Goal: Task Accomplishment & Management: Use online tool/utility

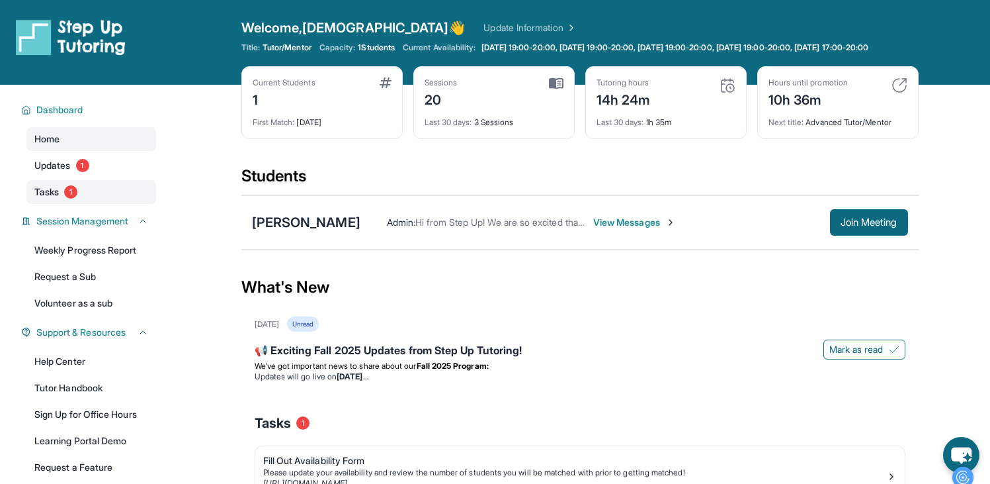
click at [61, 197] on link "Tasks 1" at bounding box center [91, 192] width 130 height 24
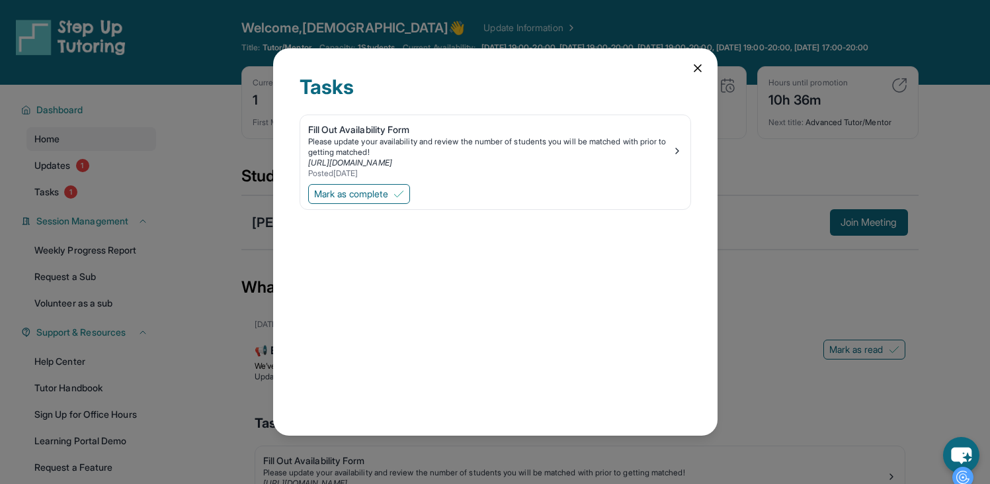
click at [519, 65] on icon at bounding box center [697, 68] width 13 height 13
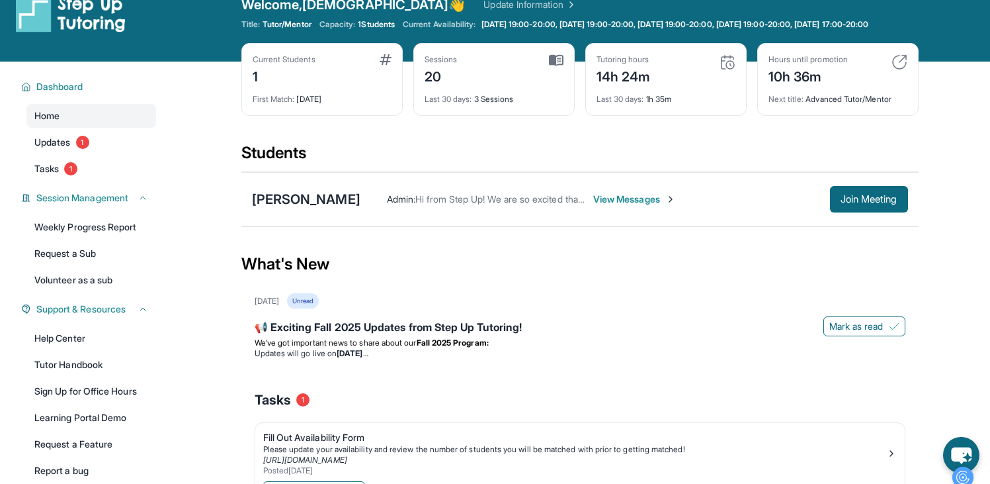
scroll to position [24, 0]
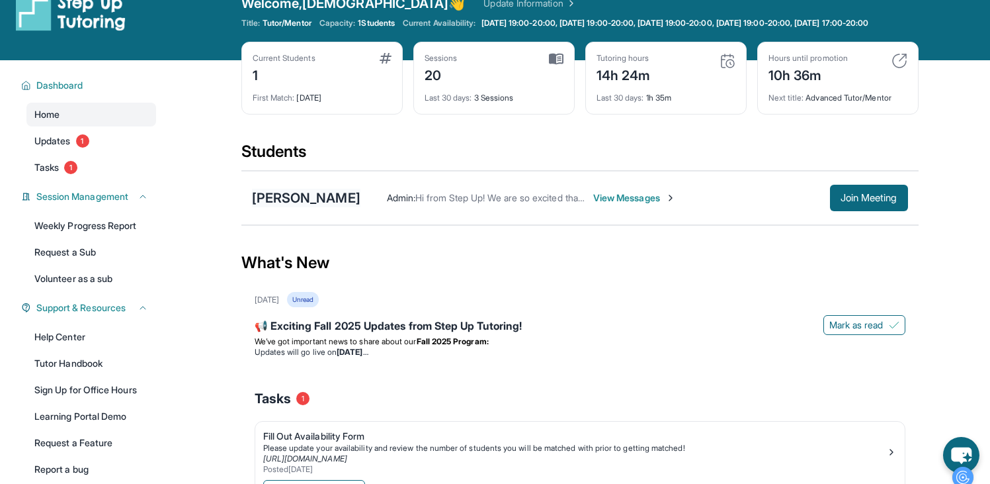
click at [333, 207] on div "[PERSON_NAME]" at bounding box center [306, 198] width 108 height 19
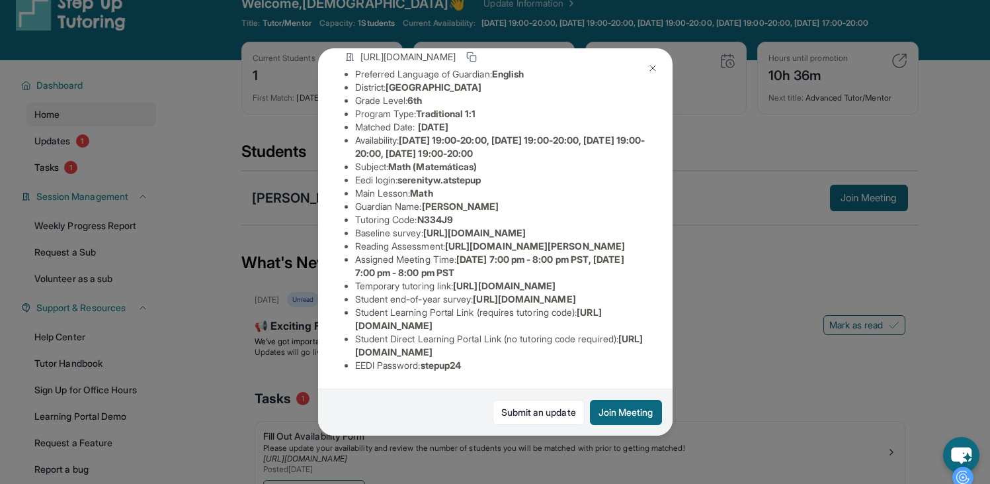
scroll to position [261, 0]
click at [433, 360] on span "stepup24" at bounding box center [441, 364] width 41 height 11
click at [473, 293] on span "[URL][DOMAIN_NAME]" at bounding box center [524, 298] width 103 height 11
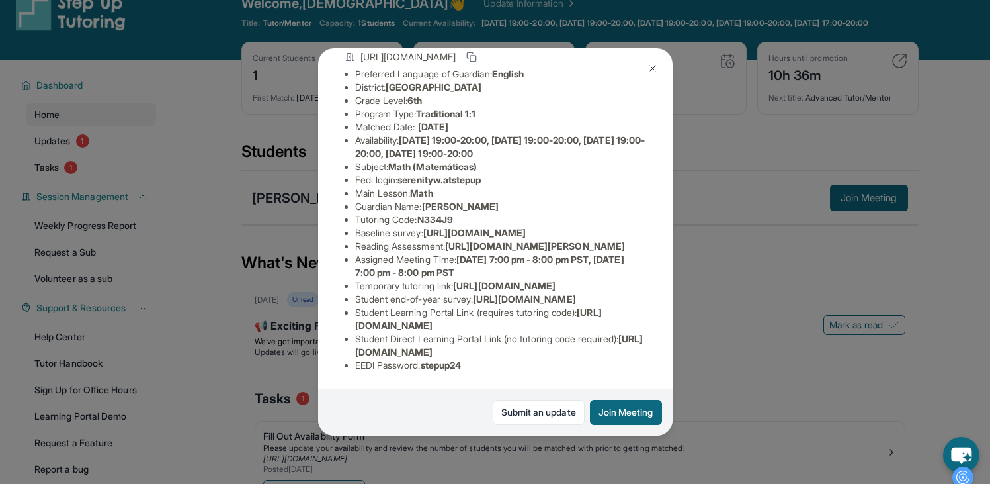
click at [473, 293] on span "[URL][DOMAIN_NAME]" at bounding box center [524, 298] width 103 height 11
click at [442, 320] on span "[URL][DOMAIN_NAME]" at bounding box center [478, 318] width 247 height 24
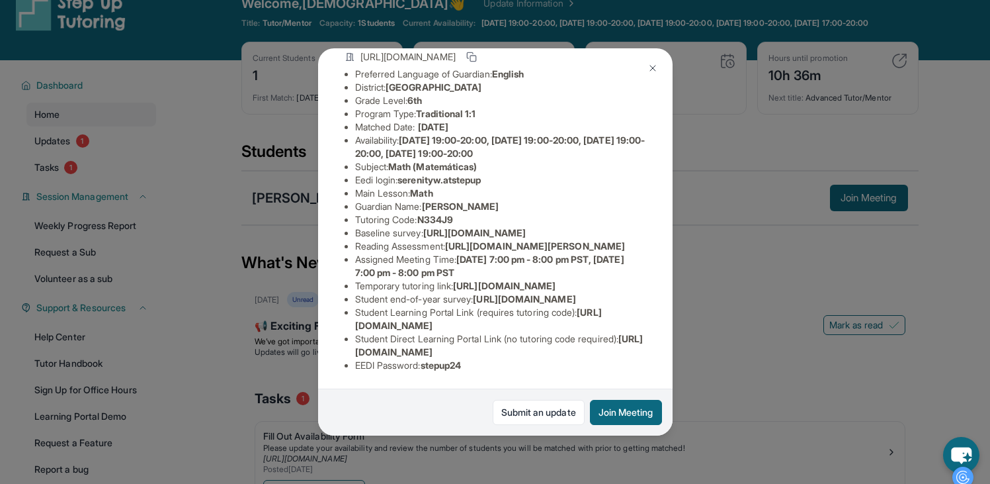
click at [390, 332] on li "Student Direct Learning Portal Link (no tutoring code required) : [URL][DOMAIN_…" at bounding box center [500, 345] width 291 height 26
drag, startPoint x: 490, startPoint y: 355, endPoint x: 413, endPoint y: 361, distance: 76.3
click at [413, 361] on ul "Preferred Language of Guardian: English District: Riverside Unified School Dist…" at bounding box center [496, 219] width 302 height 304
click at [413, 361] on li "EEDI Password : stepup24" at bounding box center [500, 365] width 291 height 13
click at [458, 364] on span "stepup24" at bounding box center [441, 364] width 41 height 11
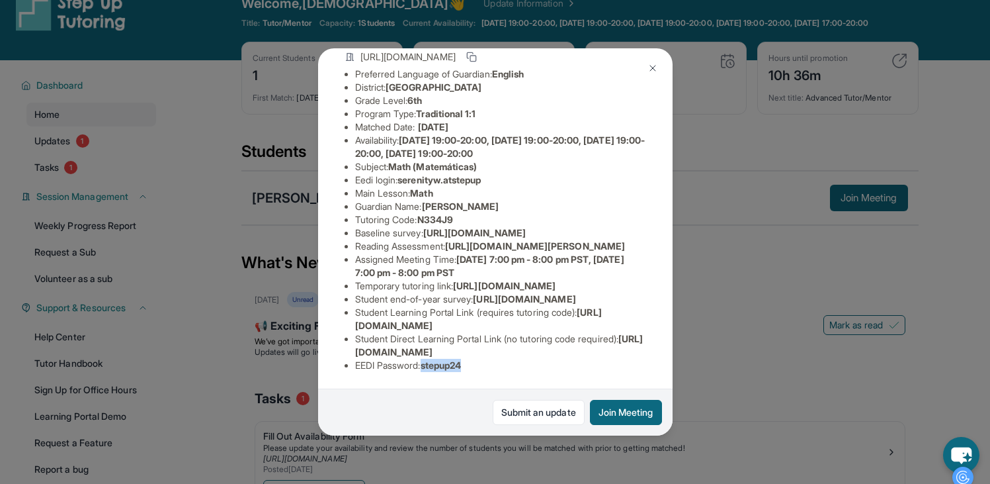
click at [458, 364] on span "stepup24" at bounding box center [441, 364] width 41 height 11
copy span "stepup24"
click at [519, 72] on button at bounding box center [653, 68] width 26 height 26
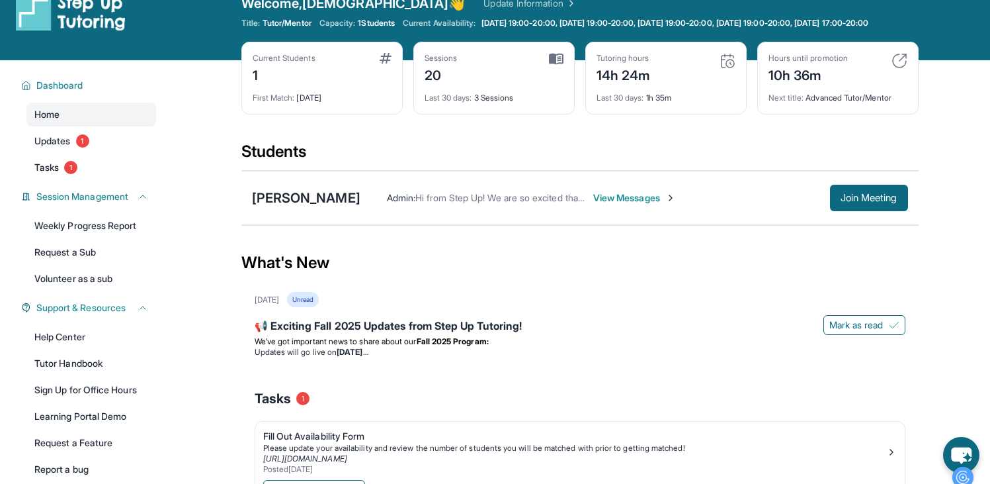
click at [519, 67] on div "Tutoring hours 14h 24m" at bounding box center [666, 69] width 139 height 32
click at [519, 65] on div "Tutoring hours 14h 24m" at bounding box center [666, 69] width 139 height 32
click at [519, 55] on div "Tutoring hours 14h 24m Last 30 days : 1h 35m" at bounding box center [665, 78] width 161 height 73
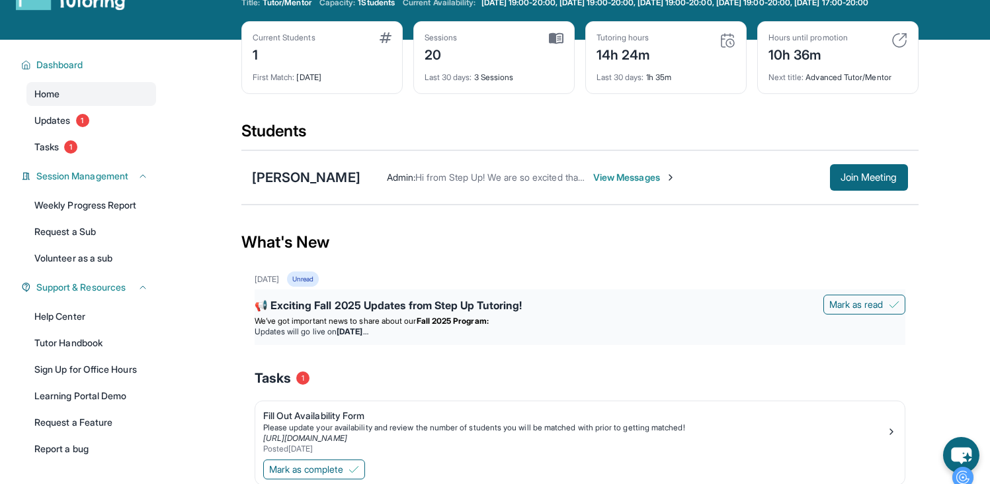
scroll to position [0, 0]
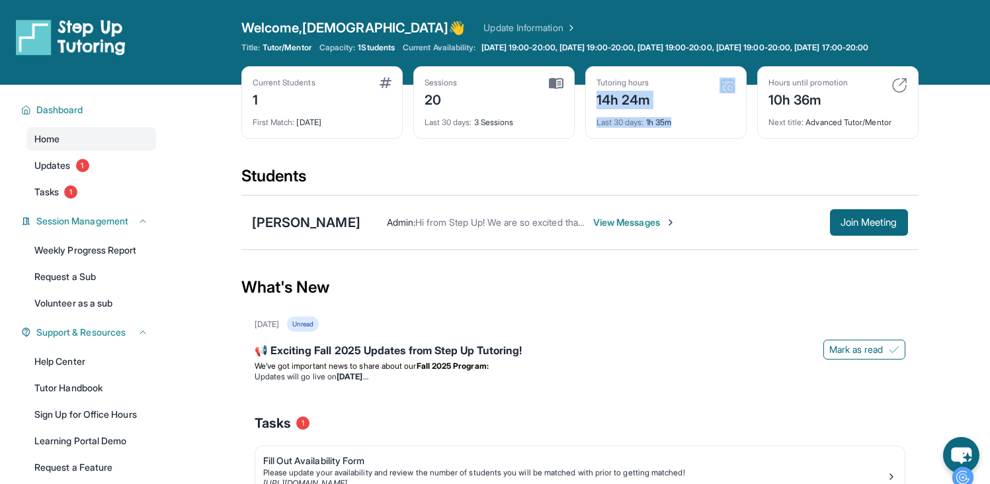
drag, startPoint x: 681, startPoint y: 135, endPoint x: 583, endPoint y: 110, distance: 100.4
click at [519, 110] on div "Current Students 1 First Match : [DATE] Sessions 20 Last 30 days : 3 Sessions T…" at bounding box center [579, 115] width 677 height 99
drag, startPoint x: 454, startPoint y: 116, endPoint x: 425, endPoint y: 105, distance: 31.2
click at [425, 105] on div "20" at bounding box center [441, 98] width 33 height 21
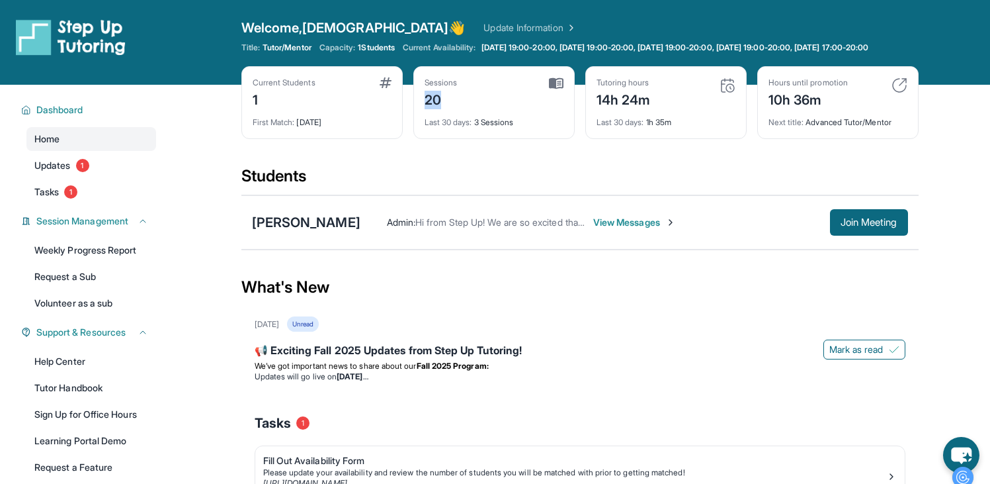
click at [425, 105] on div "20" at bounding box center [441, 98] width 33 height 21
click at [519, 90] on img at bounding box center [900, 85] width 16 height 16
click at [519, 128] on div "Next title : Advanced Tutor/Mentor" at bounding box center [838, 118] width 139 height 19
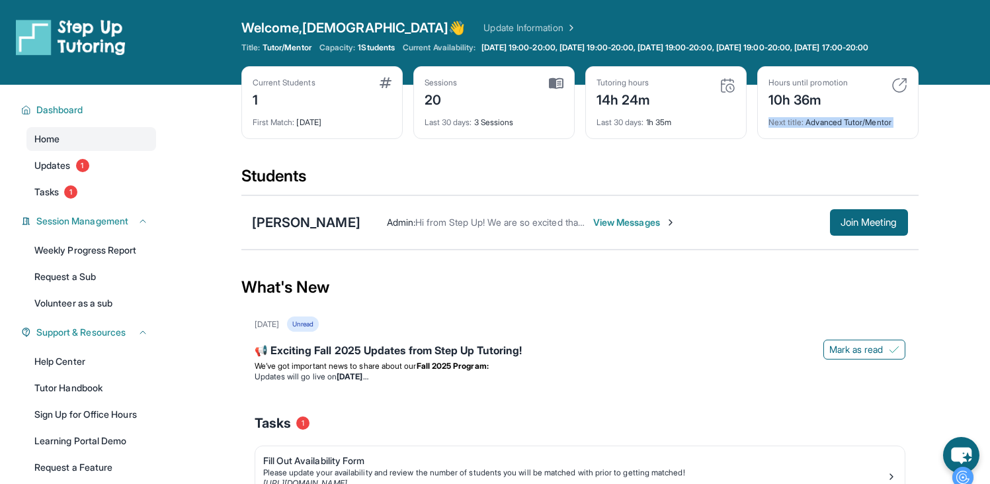
click at [519, 128] on div "Next title : Advanced Tutor/Mentor" at bounding box center [838, 118] width 139 height 19
click at [519, 220] on button "Join Meeting" at bounding box center [869, 222] width 78 height 26
